Goal: Task Accomplishment & Management: Complete application form

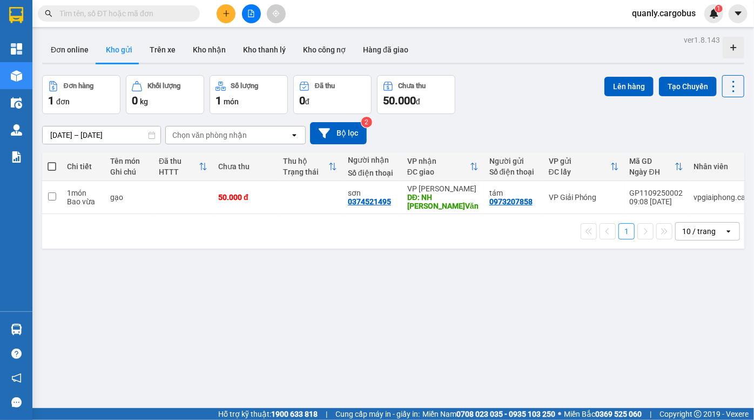
click at [307, 278] on div "ver 1.8.143 Đơn online Kho gửi Trên xe Kho nhận Kho thanh lý Kho công nợ Hàng đ…" at bounding box center [393, 242] width 711 height 420
click at [528, 103] on div "Đơn hàng 1 đơn Khối lượng 0 kg Số lượng 1 món Đã thu 0 đ Chưa thu 50.000 đ Lên …" at bounding box center [393, 94] width 702 height 39
click at [373, 276] on div "ver 1.8.143 Đơn online Kho gửi Trên xe Kho nhận Kho thanh lý Kho công nợ Hàng đ…" at bounding box center [393, 242] width 711 height 420
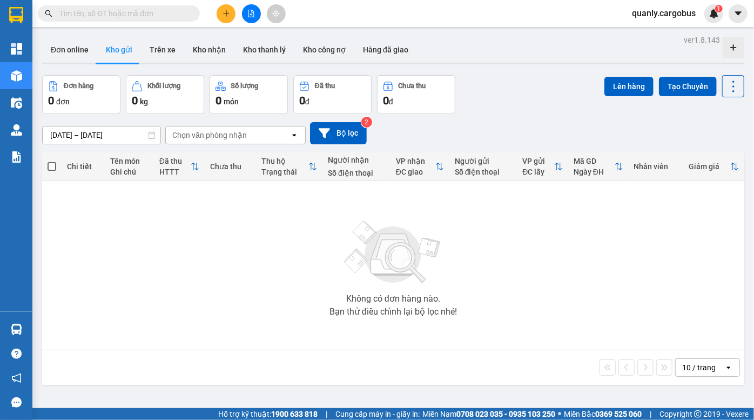
click at [251, 10] on icon "file-add" at bounding box center [251, 14] width 6 height 8
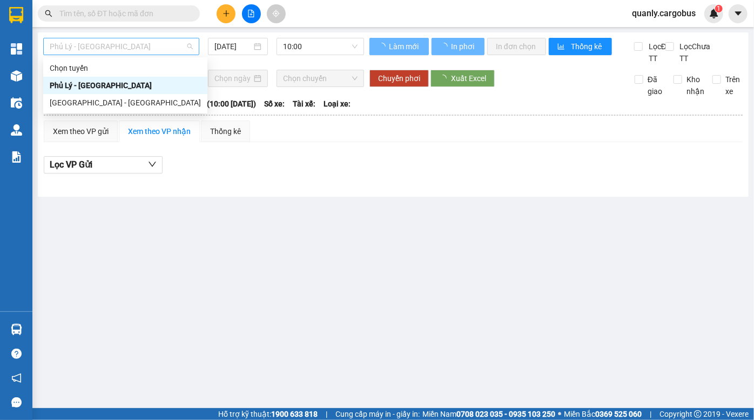
click at [109, 51] on span "Phủ Lý - Hà Nội" at bounding box center [121, 46] width 143 height 16
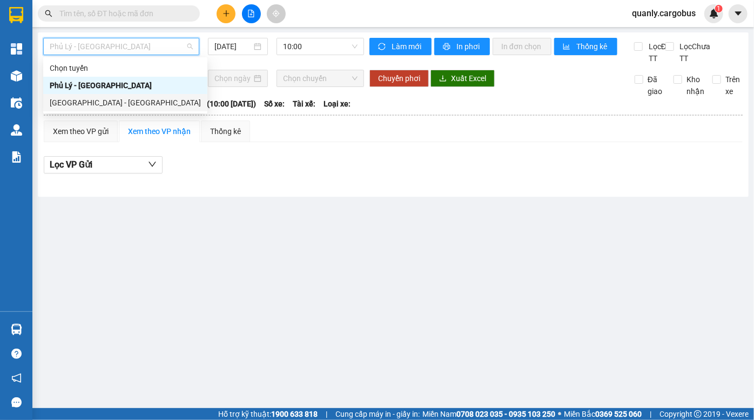
click at [80, 98] on div "Hà Nội - Phủ Lý" at bounding box center [125, 103] width 151 height 12
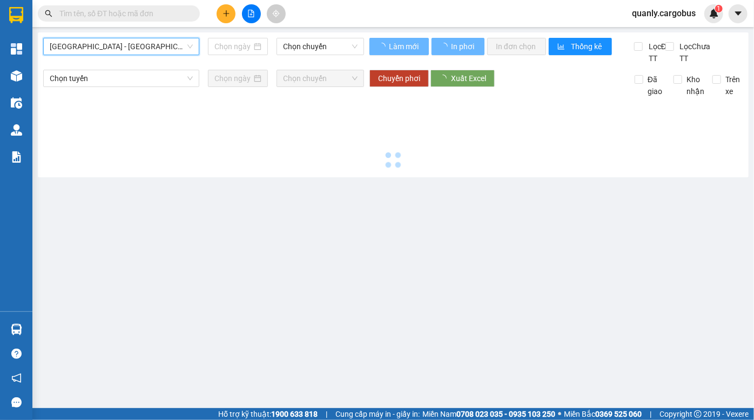
type input "11/09/2025"
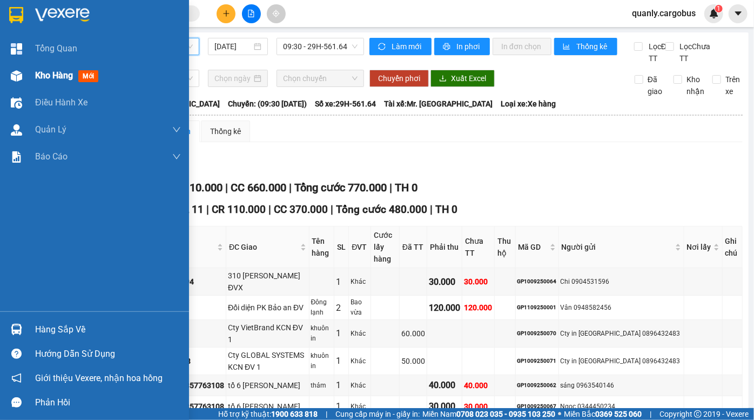
click at [26, 80] on div "Kho hàng mới" at bounding box center [94, 75] width 189 height 27
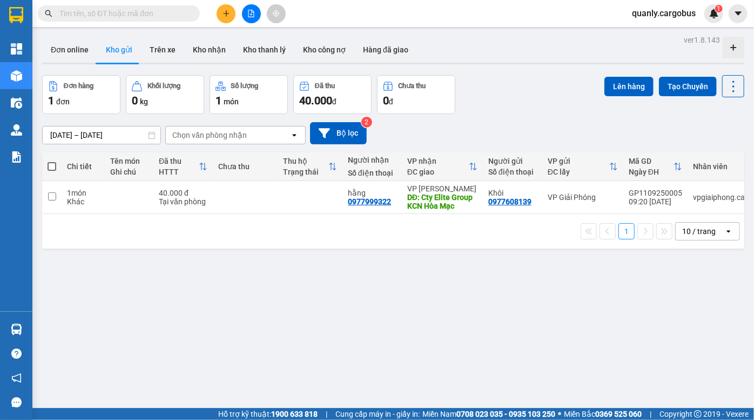
click at [522, 85] on div "Đơn hàng 1 đơn Khối lượng 0 kg Số lượng 1 món Đã thu 40.000 đ Chưa thu 0 đ Lên …" at bounding box center [393, 94] width 702 height 39
click at [255, 8] on button at bounding box center [251, 13] width 19 height 19
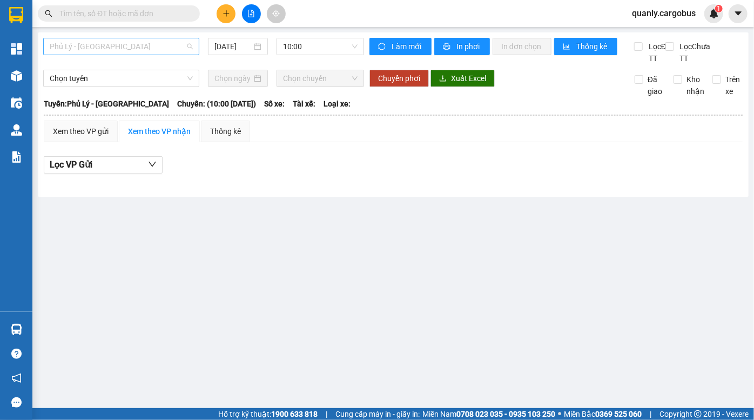
click at [146, 43] on span "Phủ Lý - Hà Nội" at bounding box center [121, 46] width 143 height 16
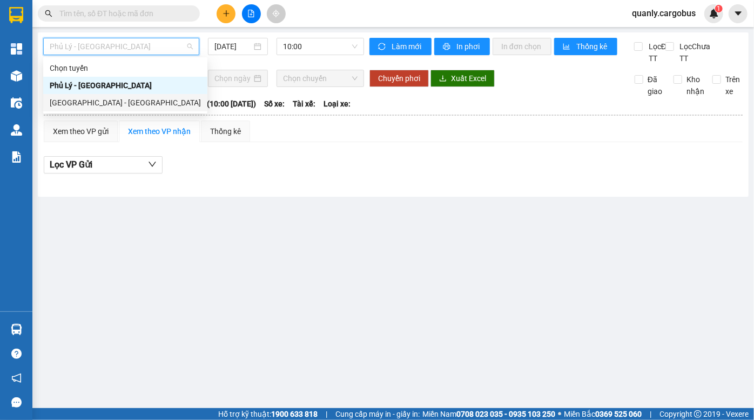
click at [135, 102] on div "Hà Nội - Phủ Lý" at bounding box center [125, 103] width 151 height 12
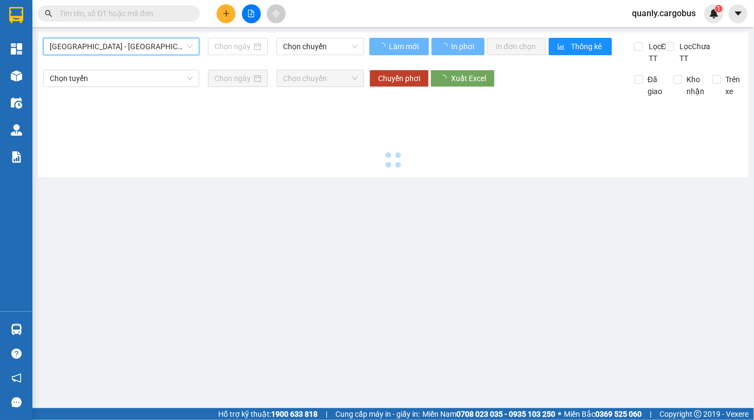
type input "11/09/2025"
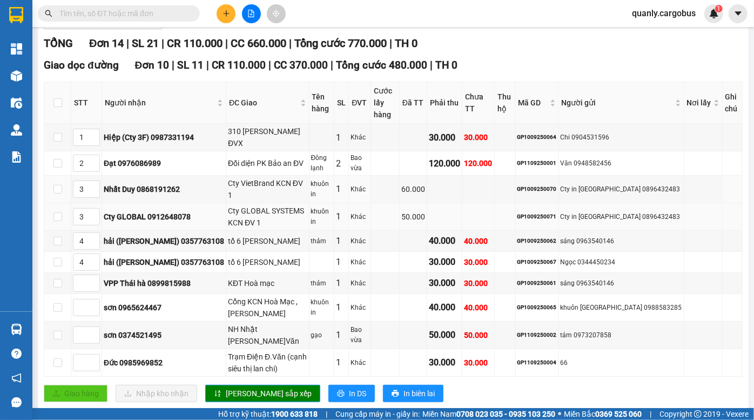
scroll to position [147, 0]
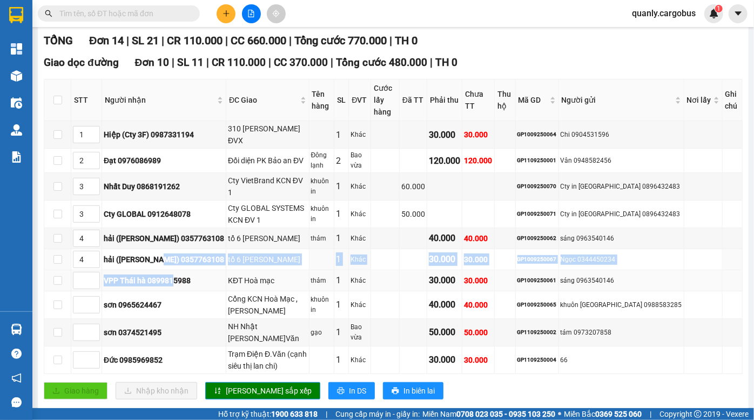
drag, startPoint x: 157, startPoint y: 242, endPoint x: 177, endPoint y: 262, distance: 29.0
click at [177, 262] on tbody "1 Hiệp (Cty 3F) 0987331194 310 Phạm ngọc nhi ĐVX 1 Khác 30.000 30.000 GP1009250…" at bounding box center [393, 247] width 698 height 253
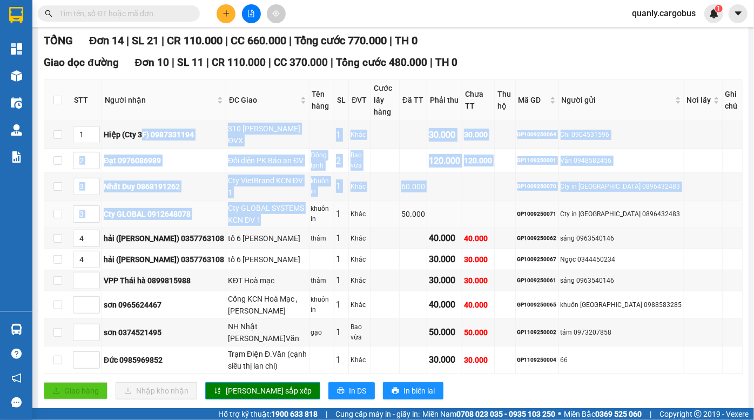
drag, startPoint x: 142, startPoint y: 129, endPoint x: 259, endPoint y: 202, distance: 138.3
click at [259, 202] on tbody "1 Hiệp (Cty 3F) 0987331194 310 Phạm ngọc nhi ĐVX 1 Khác 30.000 30.000 GP1009250…" at bounding box center [393, 247] width 698 height 253
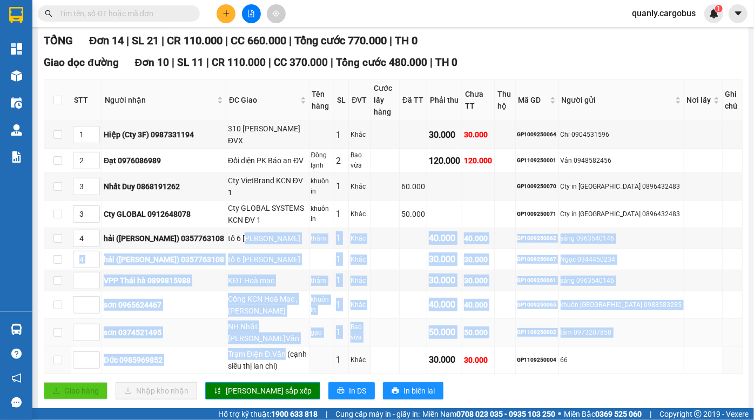
drag, startPoint x: 233, startPoint y: 224, endPoint x: 265, endPoint y: 315, distance: 97.2
click at [267, 331] on tbody "1 Hiệp (Cty 3F) 0987331194 310 Phạm ngọc nhi ĐVX 1 Khác 30.000 30.000 GP1009250…" at bounding box center [393, 247] width 698 height 253
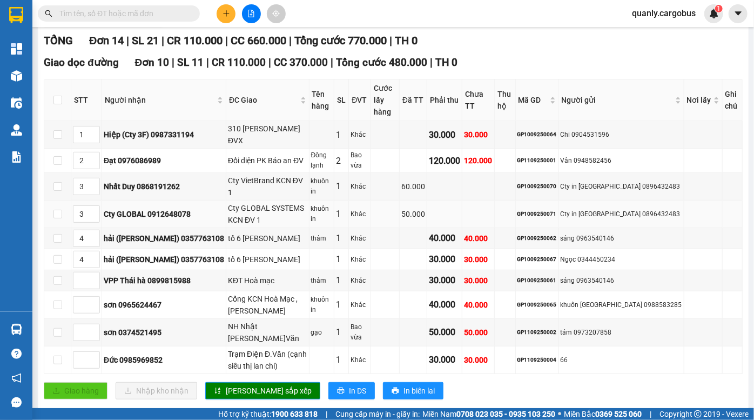
click at [234, 203] on div "Cty GLOBAL SYSTEMS KCN ĐV 1" at bounding box center [267, 214] width 79 height 24
drag, startPoint x: 220, startPoint y: 153, endPoint x: 225, endPoint y: 205, distance: 52.6
click at [224, 203] on tbody "1 Hiệp (Cty 3F) 0987331194 310 Phạm ngọc nhi ĐVX 1 Khác 30.000 30.000 GP1009250…" at bounding box center [393, 247] width 698 height 253
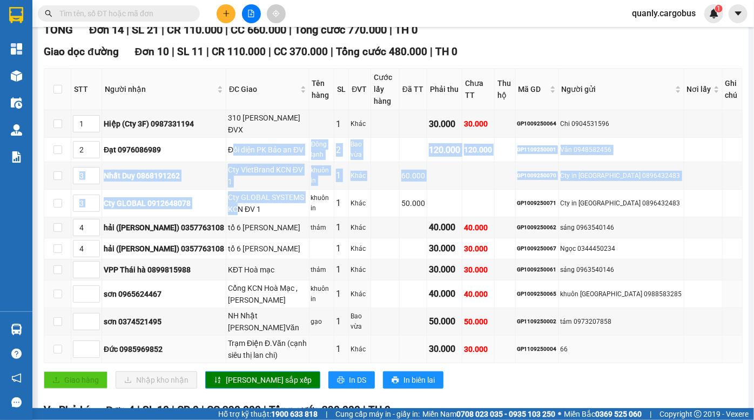
scroll to position [334, 0]
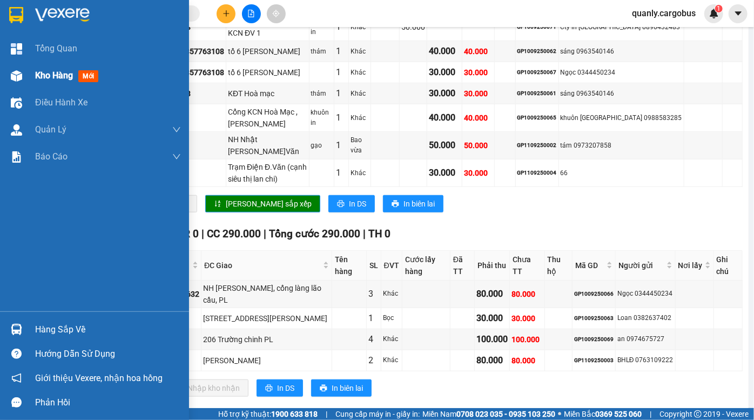
click at [26, 77] on div "Kho hàng mới" at bounding box center [94, 75] width 189 height 27
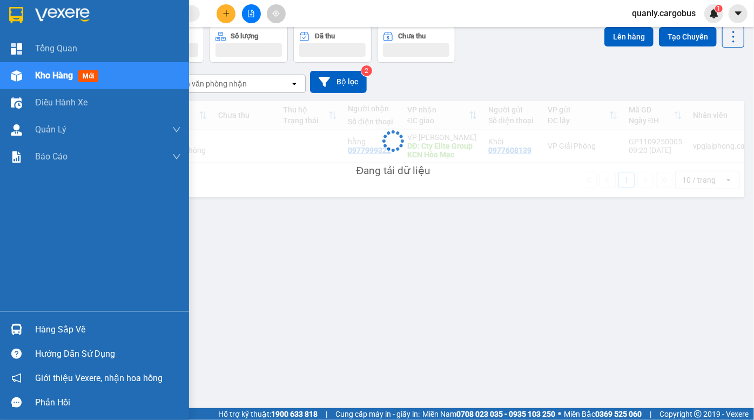
scroll to position [49, 0]
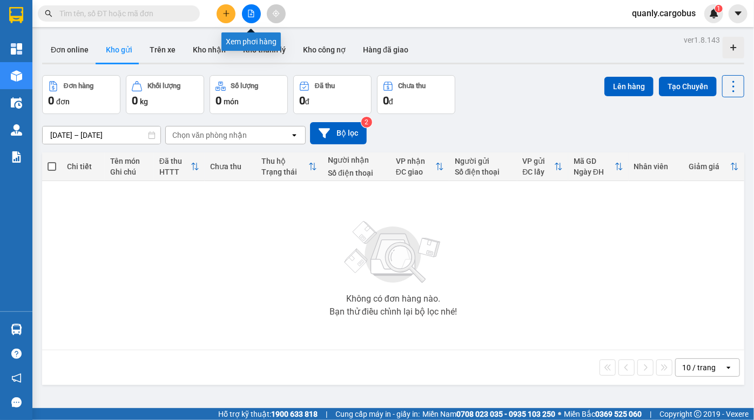
click at [245, 14] on button at bounding box center [251, 13] width 19 height 19
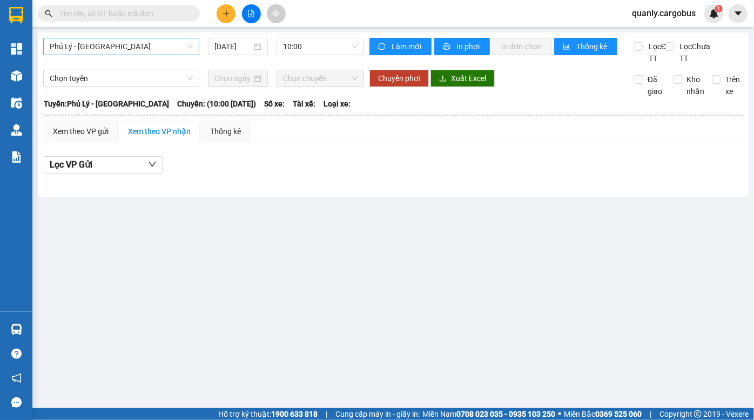
click at [116, 45] on span "Phủ Lý - Hà Nội" at bounding box center [121, 46] width 143 height 16
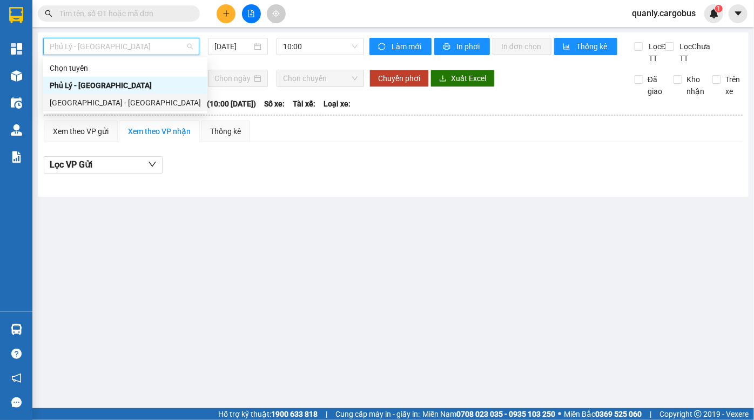
click at [87, 102] on div "Hà Nội - Phủ Lý" at bounding box center [125, 103] width 151 height 12
type input "11/09/2025"
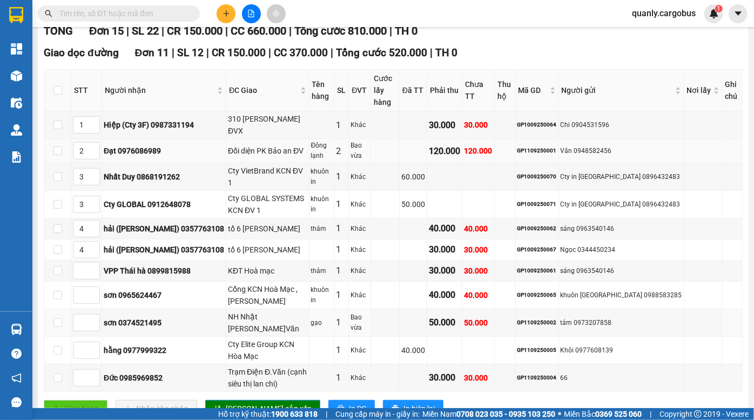
scroll to position [116, 0]
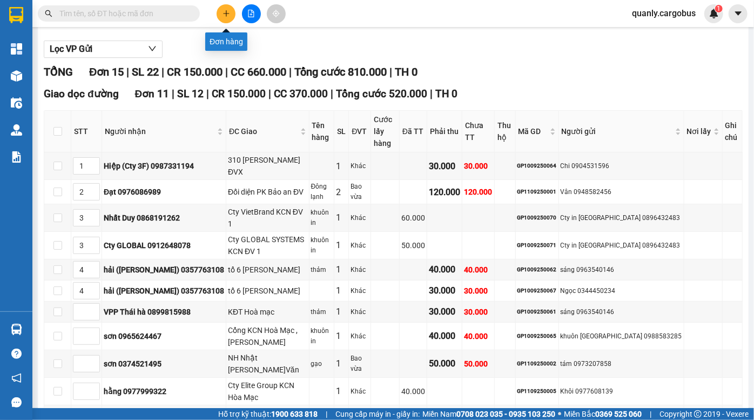
click at [222, 16] on icon "plus" at bounding box center [226, 14] width 8 height 8
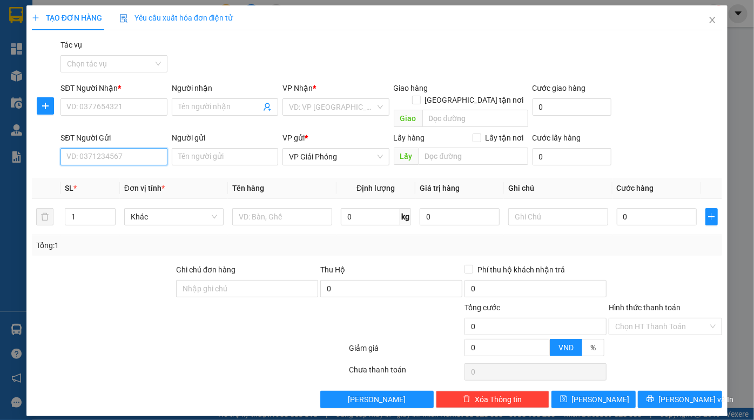
click at [113, 148] on input "SĐT Người Gửi" at bounding box center [113, 156] width 106 height 17
type input "097320"
click at [124, 167] on div "0973207858 - tám" at bounding box center [114, 166] width 94 height 12
type input "0374521495"
type input "sơn"
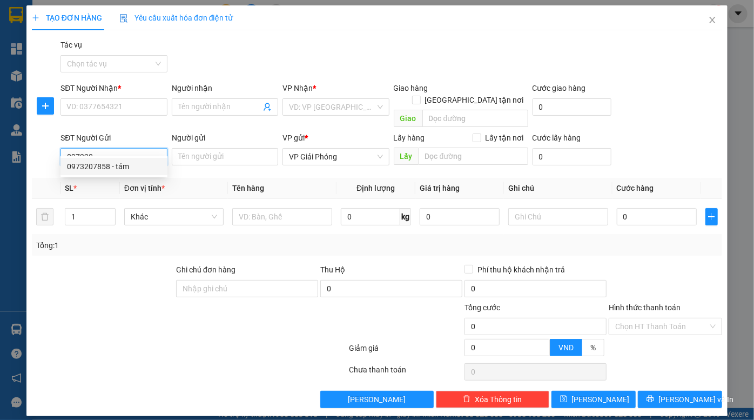
type input "NH Nhật TAMAYA Đ.Văn"
type input "0973207858"
type input "tám"
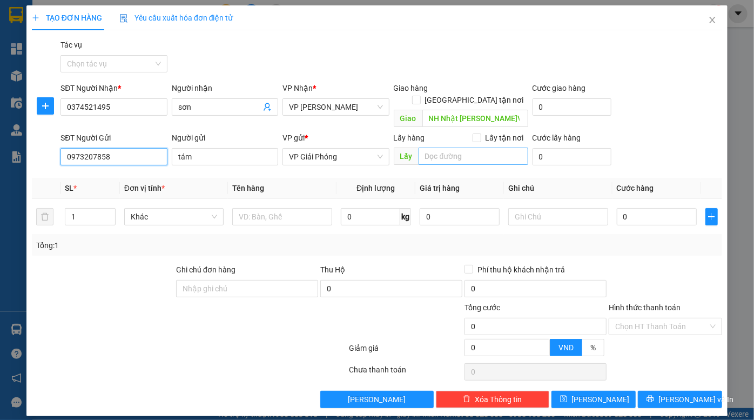
type input "0973207858"
click at [466, 147] on input "search" at bounding box center [474, 155] width 110 height 17
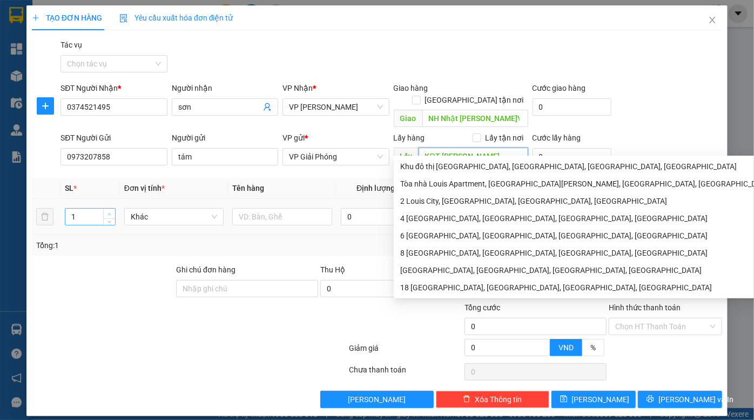
type input "KĐT louis"
click at [110, 212] on icon "up" at bounding box center [109, 214] width 4 height 4
type input "3"
click at [110, 212] on icon "up" at bounding box center [109, 214] width 4 height 4
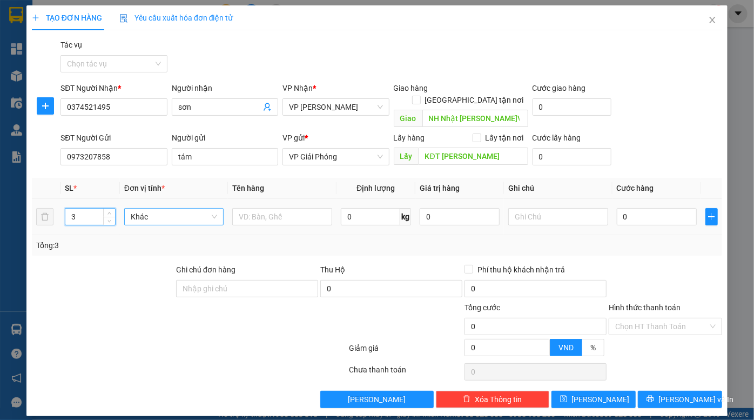
click at [154, 208] on span "Khác" at bounding box center [174, 216] width 87 height 16
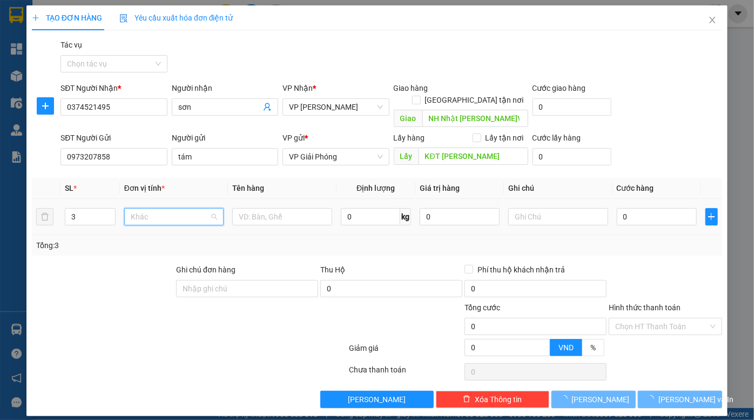
scroll to position [103, 0]
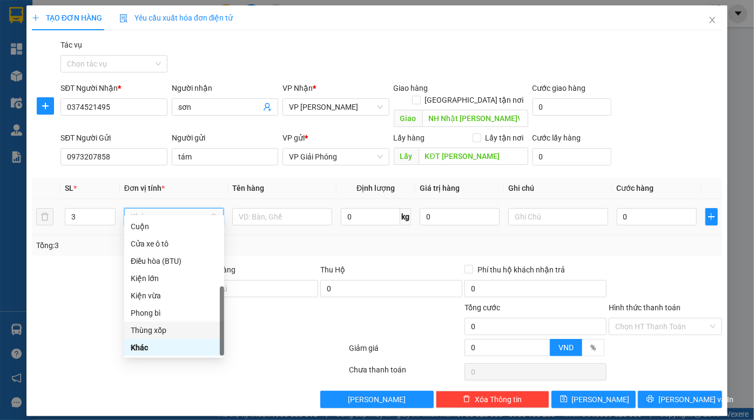
click at [163, 328] on div "Thùng xốp" at bounding box center [174, 330] width 87 height 12
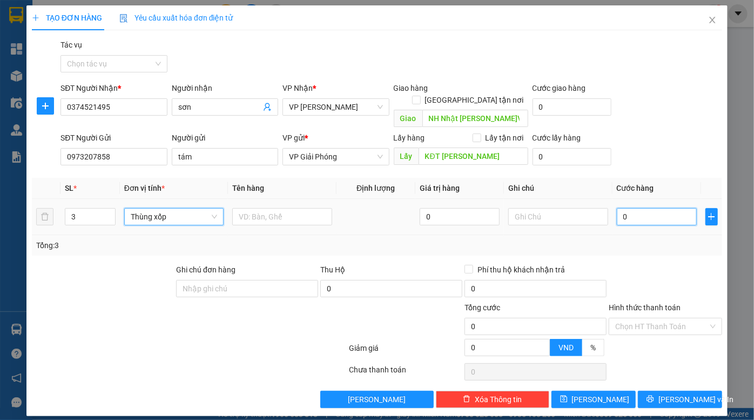
click at [644, 208] on input "0" at bounding box center [657, 216] width 80 height 17
type input "1"
type input "18"
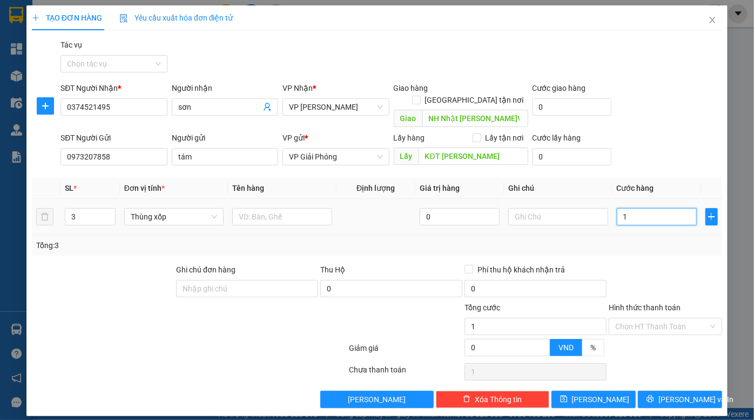
type input "18"
type input "180"
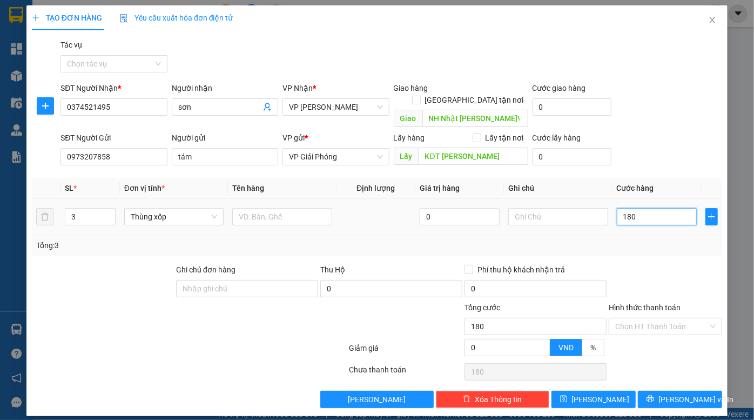
type input "1.800"
type input "18.000"
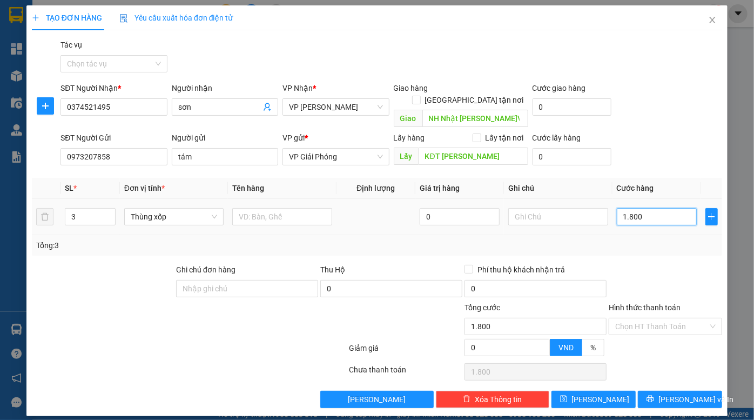
type input "18.000"
type input "180.000"
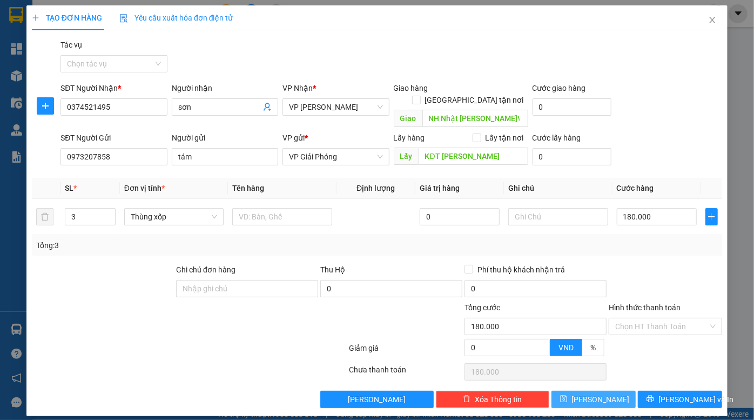
click at [602, 393] on span "Lưu" at bounding box center [601, 399] width 58 height 12
type input "1"
type input "0"
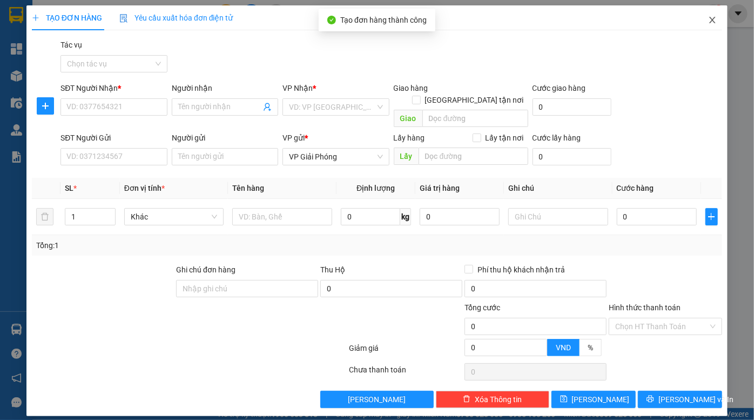
click at [715, 24] on icon "close" at bounding box center [712, 20] width 9 height 9
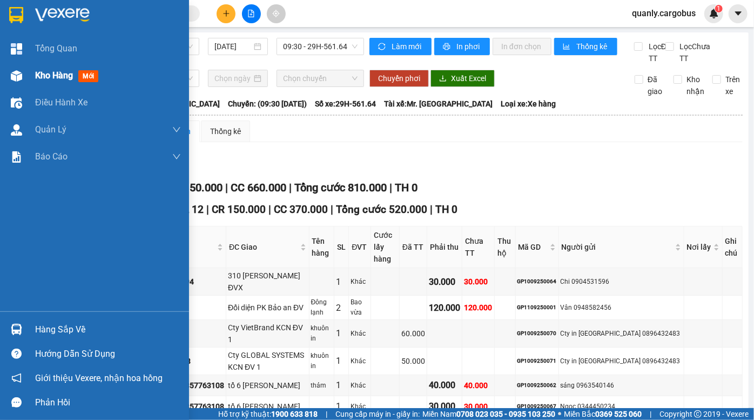
click at [19, 76] on img at bounding box center [16, 75] width 11 height 11
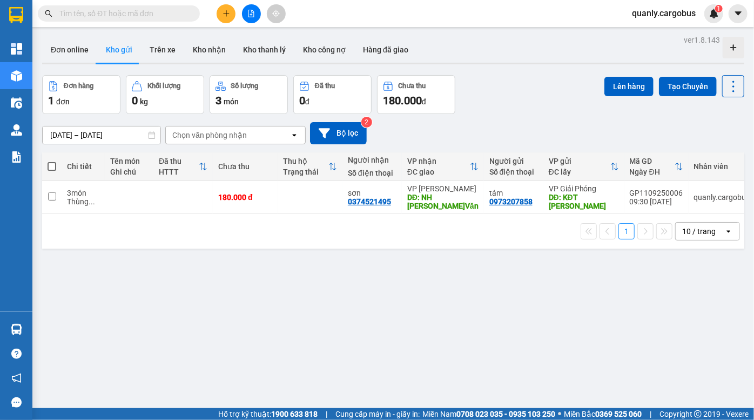
drag, startPoint x: 534, startPoint y: 95, endPoint x: 236, endPoint y: 4, distance: 311.2
click at [534, 95] on div "Đơn hàng 1 đơn Khối lượng 0 kg Số lượng 3 món Đã thu 0 đ Chưa thu 180.000 đ Lên…" at bounding box center [393, 94] width 702 height 39
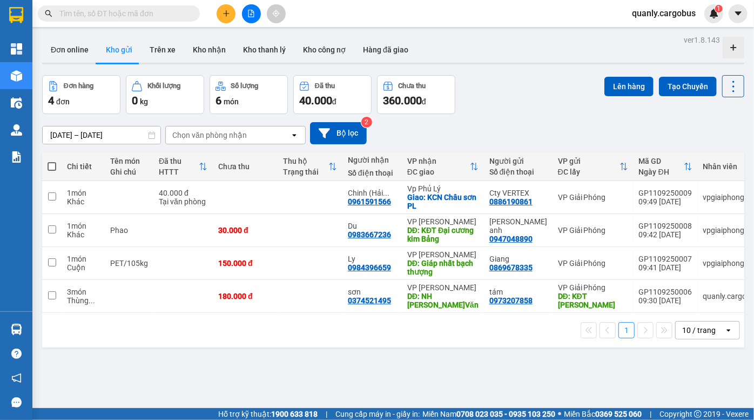
click at [531, 110] on div "Đơn hàng 4 đơn Khối lượng 0 kg Số lượng 6 món Đã thu 40.000 đ Chưa thu 360.000 …" at bounding box center [393, 94] width 702 height 39
click at [532, 94] on div "Đơn hàng 4 đơn Khối lượng 0 kg Số lượng 6 món Đã thu 40.000 đ Chưa thu 360.000 …" at bounding box center [393, 94] width 702 height 39
click at [399, 362] on div "ver 1.8.143 Đơn online Kho gửi Trên xe Kho nhận Kho thanh lý Kho công nợ Hàng đ…" at bounding box center [393, 242] width 711 height 420
click at [514, 78] on div "Đơn hàng 4 đơn Khối lượng 0 kg Số lượng 6 món Đã thu 40.000 đ Chưa thu 360.000 …" at bounding box center [393, 94] width 702 height 39
click at [541, 64] on div at bounding box center [393, 64] width 702 height 2
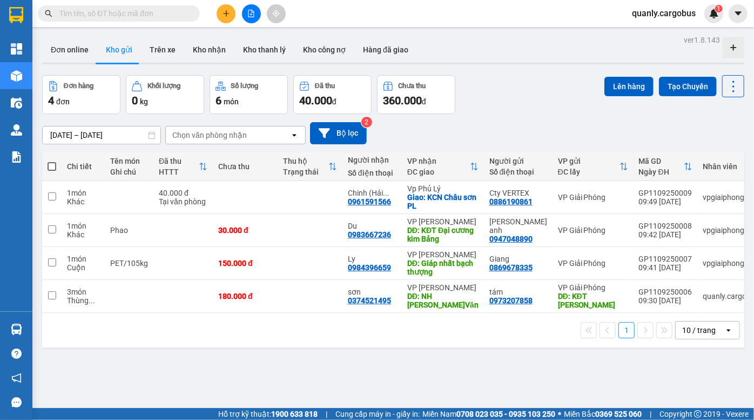
click at [498, 92] on div "Đơn hàng 4 đơn Khối lượng 0 kg Số lượng 6 món Đã thu 40.000 đ Chưa thu 360.000 …" at bounding box center [393, 94] width 702 height 39
click at [496, 96] on div "Đơn hàng 4 đơn Khối lượng 0 kg Số lượng 6 món Đã thu 40.000 đ Chưa thu 360.000 …" at bounding box center [393, 94] width 702 height 39
click at [469, 41] on div "Đơn online Kho gửi Trên xe Kho nhận Kho thanh lý Kho công nợ Hàng đã giao" at bounding box center [393, 51] width 702 height 29
